Goal: Information Seeking & Learning: Check status

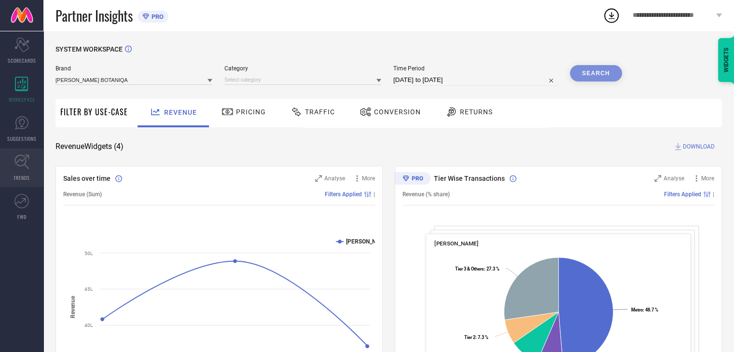
click at [20, 166] on icon at bounding box center [21, 162] width 14 height 14
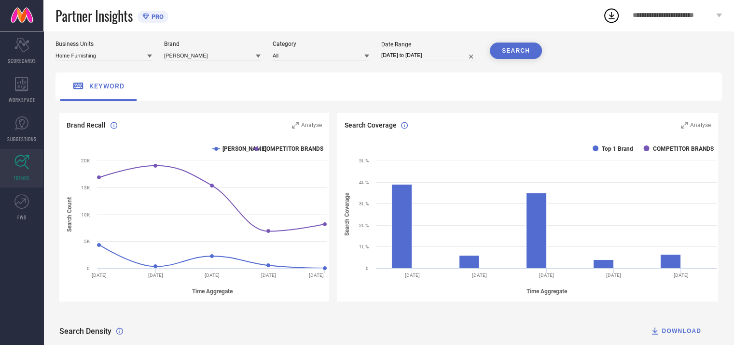
scroll to position [25, 0]
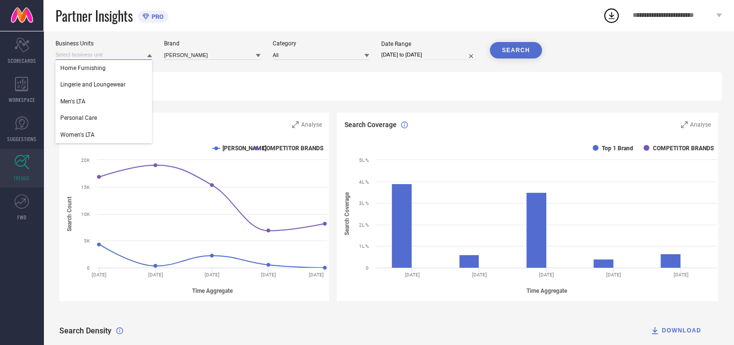
click at [135, 60] on input at bounding box center [103, 55] width 97 height 10
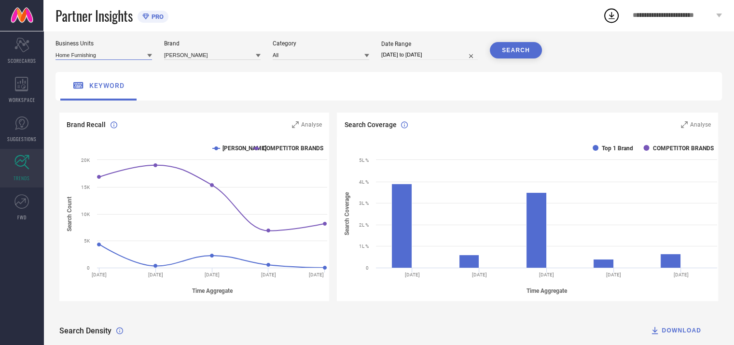
click at [136, 59] on input at bounding box center [103, 55] width 97 height 10
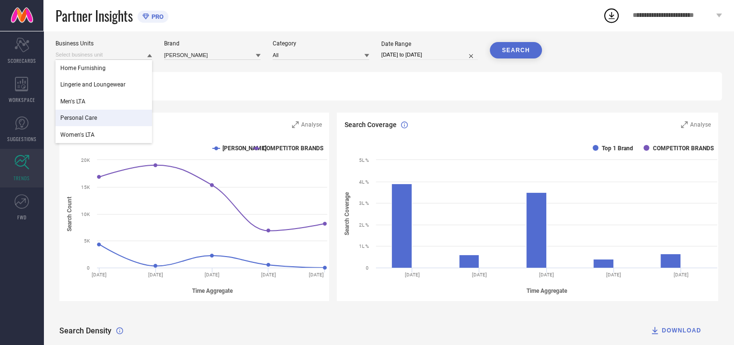
click at [234, 90] on div "keyword" at bounding box center [388, 86] width 666 height 28
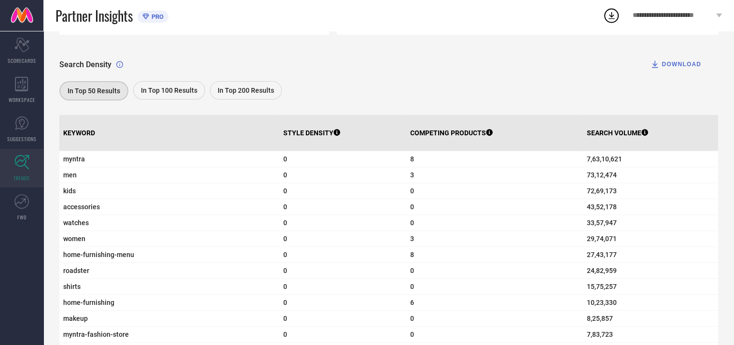
scroll to position [299, 0]
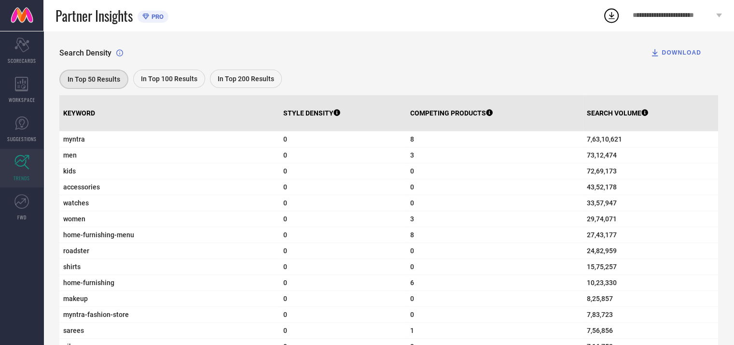
click at [185, 81] on span "In Top 100 Results" at bounding box center [169, 79] width 56 height 8
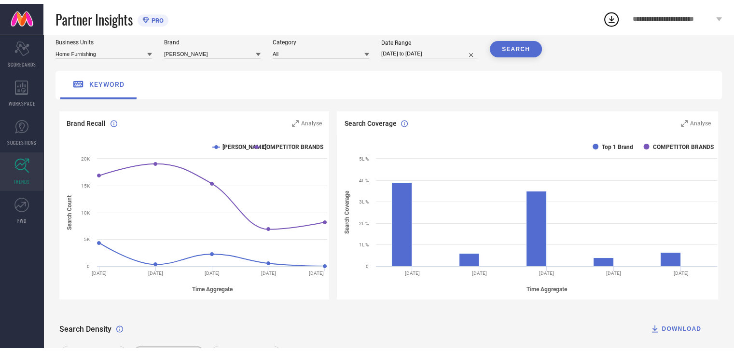
scroll to position [0, 0]
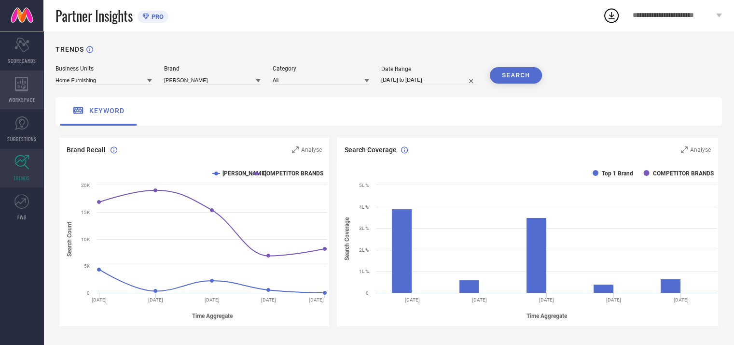
click at [21, 88] on icon at bounding box center [22, 84] width 14 height 14
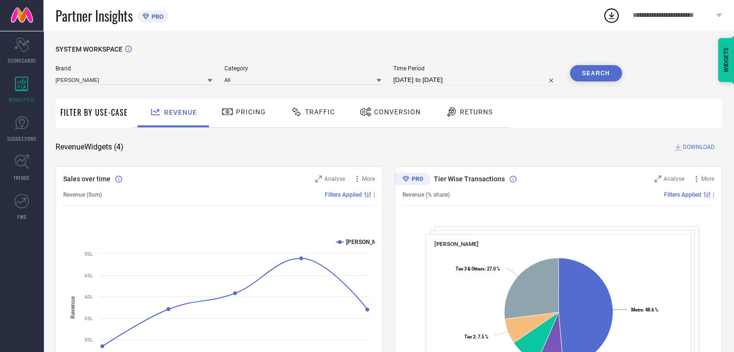
click at [434, 85] on input "[DATE] to [DATE]" at bounding box center [475, 80] width 165 height 12
select select "7"
select select "2025"
select select "8"
select select "2025"
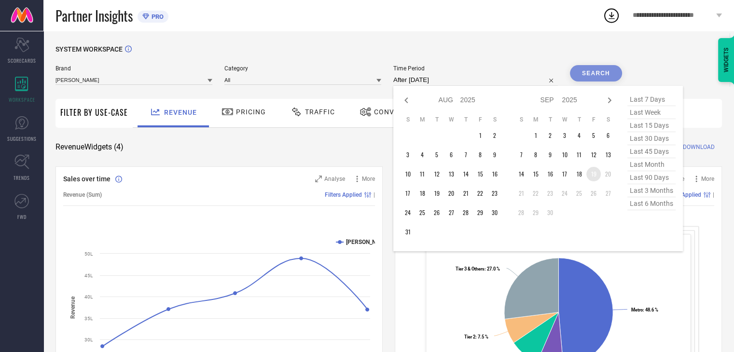
click at [593, 174] on td "19" at bounding box center [593, 174] width 14 height 14
type input "[DATE] to [DATE]"
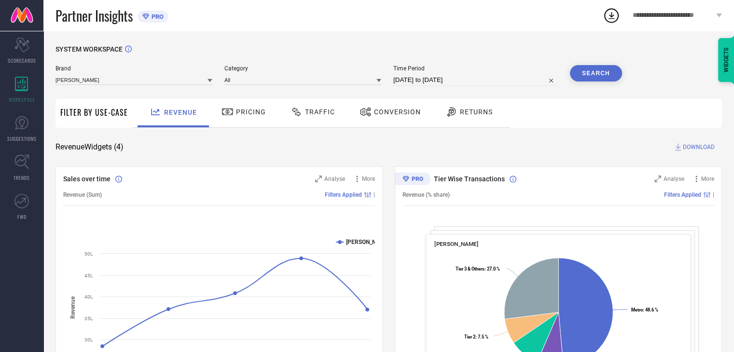
click at [597, 71] on button "Search" at bounding box center [596, 73] width 52 height 16
